Goal: Transaction & Acquisition: Purchase product/service

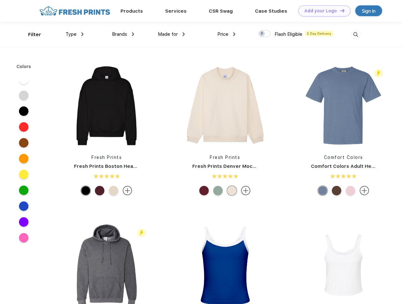
click at [322, 11] on link "Add your Logo Design Tool" at bounding box center [324, 10] width 52 height 11
click at [0, 0] on div "Design Tool" at bounding box center [0, 0] width 0 height 0
click at [340, 10] on link "Add your Logo Design Tool" at bounding box center [324, 10] width 52 height 11
click at [30, 35] on div "Filter" at bounding box center [34, 34] width 13 height 7
click at [75, 34] on span "Type" at bounding box center [71, 34] width 11 height 6
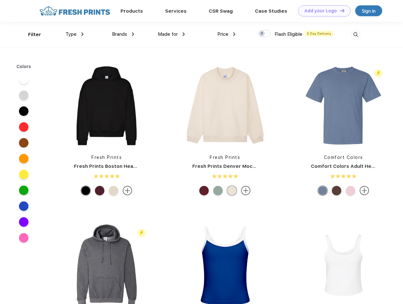
click at [123, 34] on span "Brands" at bounding box center [119, 34] width 15 height 6
click at [172, 34] on span "Made for" at bounding box center [168, 34] width 20 height 6
click at [227, 34] on span "Price" at bounding box center [222, 34] width 11 height 6
click at [265, 34] on div at bounding box center [264, 33] width 12 height 7
click at [262, 34] on input "checkbox" at bounding box center [260, 32] width 4 height 4
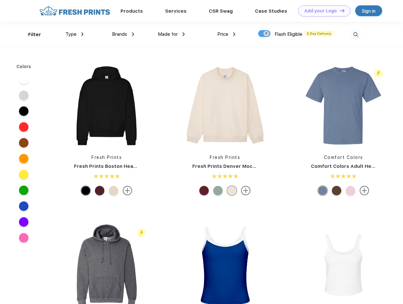
click at [356, 35] on img at bounding box center [356, 34] width 10 height 10
